Goal: Task Accomplishment & Management: Manage account settings

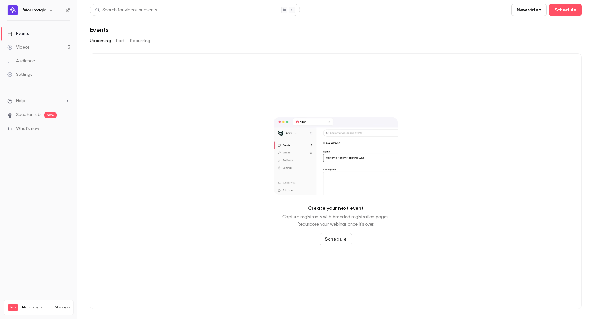
click at [28, 49] on div "Videos" at bounding box center [18, 47] width 22 height 6
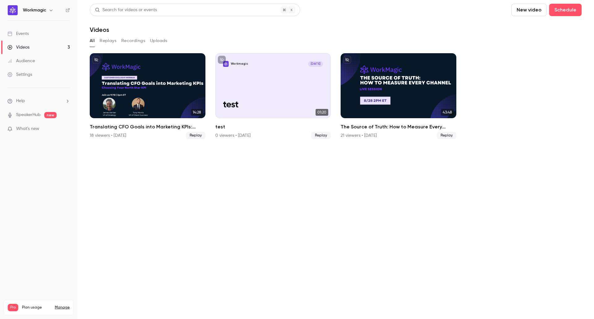
click at [530, 9] on button "New video" at bounding box center [528, 10] width 35 height 12
click at [531, 27] on div "Record" at bounding box center [551, 27] width 47 height 6
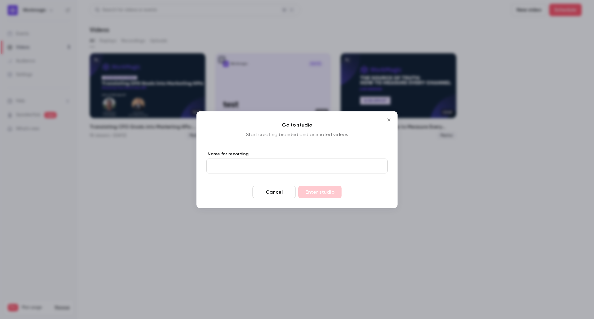
click at [266, 170] on input "Name for recording" at bounding box center [296, 165] width 181 height 15
click at [389, 120] on icon "Close" at bounding box center [388, 119] width 7 height 5
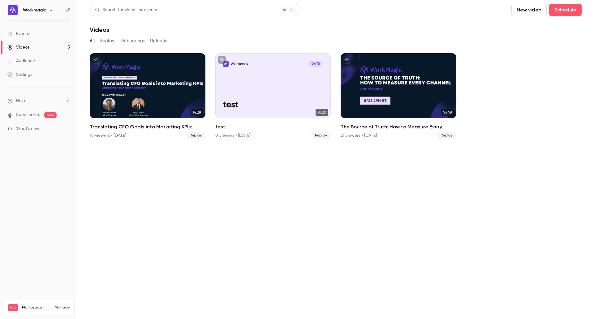
click at [106, 43] on button "Replays" at bounding box center [108, 41] width 17 height 10
click at [133, 43] on button "Recordings" at bounding box center [133, 41] width 24 height 10
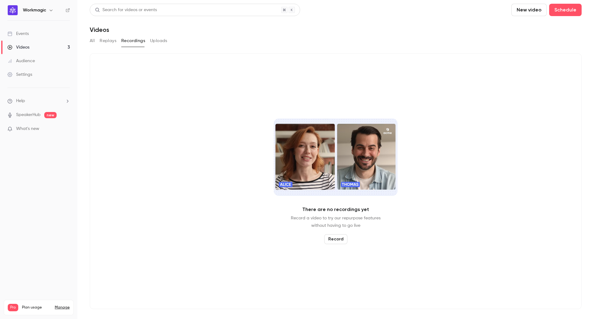
click at [160, 38] on button "Uploads" at bounding box center [158, 41] width 17 height 10
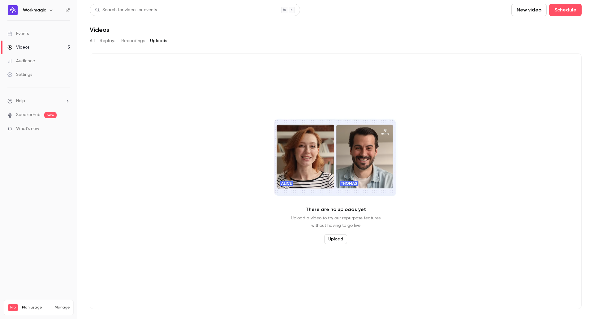
click at [113, 43] on button "Replays" at bounding box center [108, 41] width 17 height 10
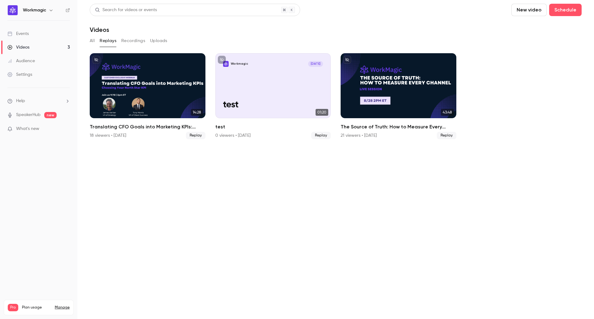
click at [26, 30] on link "Events" at bounding box center [38, 34] width 77 height 14
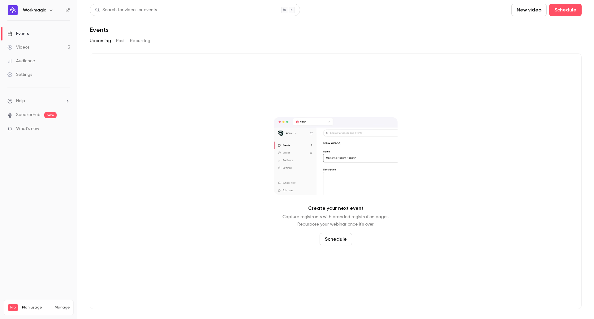
click at [52, 11] on icon "button" at bounding box center [51, 10] width 5 height 5
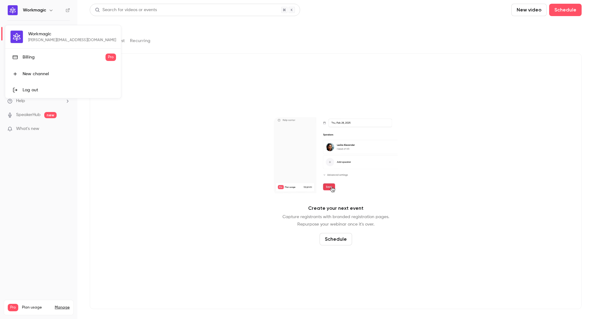
click at [29, 58] on div "Billing" at bounding box center [64, 57] width 83 height 6
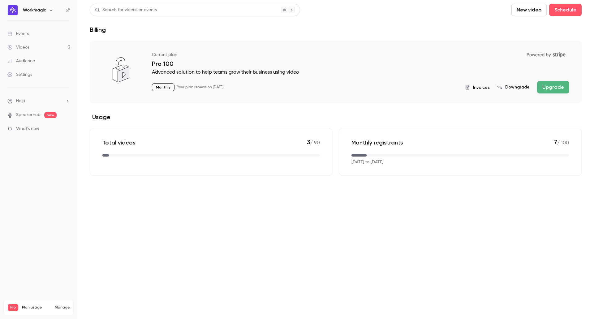
click at [26, 76] on div "Settings" at bounding box center [19, 74] width 25 height 6
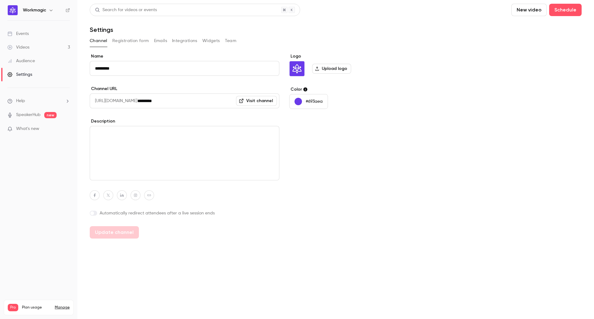
click at [224, 40] on div "Channel Registration form Emails Integrations Widgets Team" at bounding box center [336, 41] width 492 height 10
click at [228, 41] on button "Team" at bounding box center [231, 41] width 12 height 10
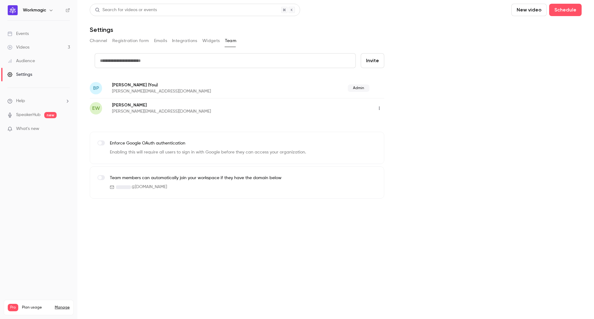
click at [136, 62] on input "text" at bounding box center [225, 60] width 261 height 15
click at [131, 58] on input "text" at bounding box center [225, 60] width 261 height 15
paste input "**********"
type input "**********"
click at [378, 152] on div "Enforce Google OAuth authentication Enabling this will require all users to sig…" at bounding box center [237, 148] width 294 height 32
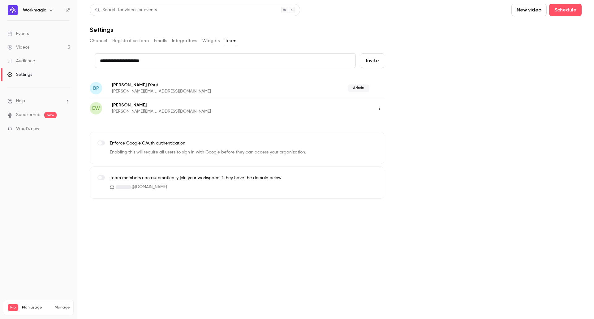
click at [372, 62] on button "Invite" at bounding box center [372, 60] width 23 height 15
